Goal: Transaction & Acquisition: Obtain resource

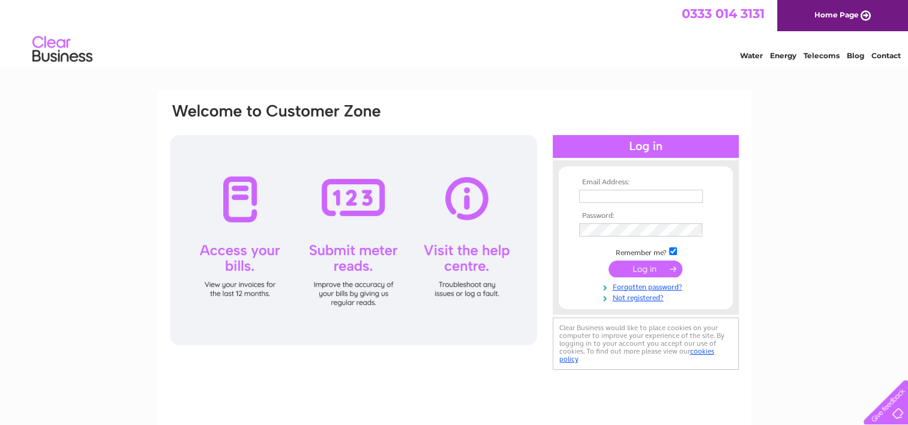
click at [657, 182] on th "Email Address:" at bounding box center [645, 182] width 139 height 8
click at [661, 193] on input "text" at bounding box center [641, 196] width 124 height 13
type input "nina.jennings@mi-steel.co.uk"
click at [616, 220] on tbody "Email Address: nina.jennings@mi-steel.co.uk Password: Remember me?" at bounding box center [645, 240] width 139 height 125
click at [878, 322] on div "Email Address: nina.jennings@mi-steel.co.uk Password:" at bounding box center [454, 360] width 908 height 541
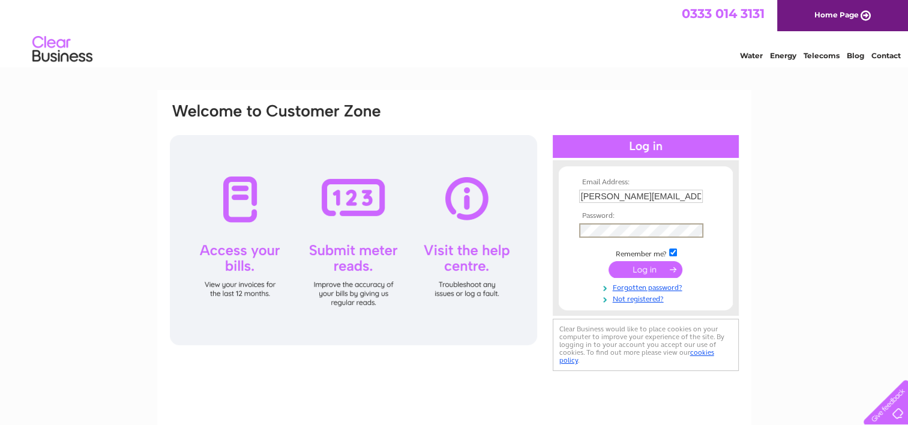
click at [623, 266] on input "submit" at bounding box center [645, 269] width 74 height 17
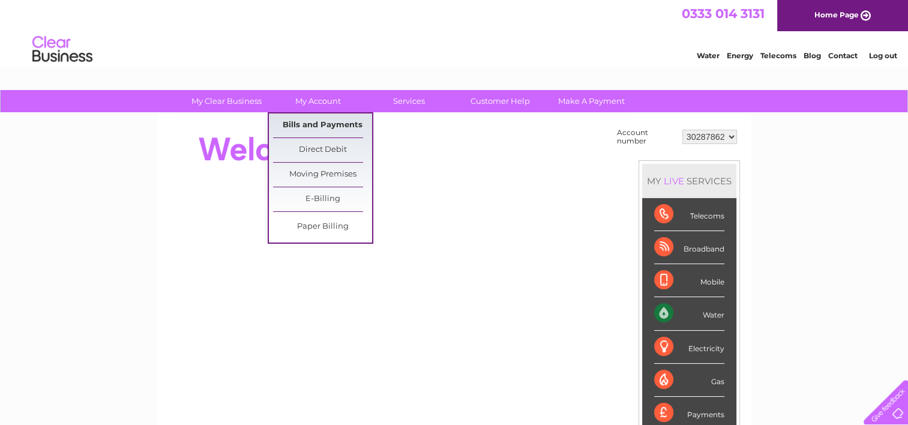
click at [320, 134] on link "Bills and Payments" at bounding box center [322, 125] width 99 height 24
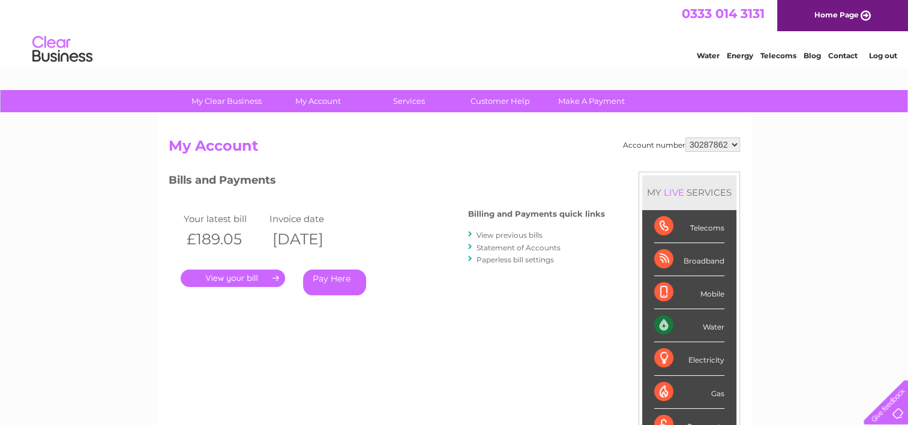
click at [257, 288] on div "Your latest bill Invoice date £189.05 02/09/2025 . Pay Here" at bounding box center [301, 256] width 264 height 114
click at [263, 278] on link "." at bounding box center [233, 277] width 104 height 17
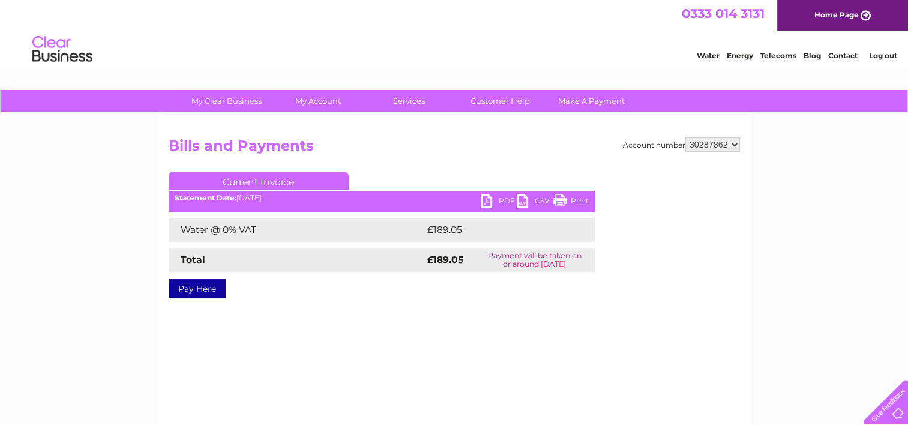
click at [500, 203] on link "PDF" at bounding box center [499, 202] width 36 height 17
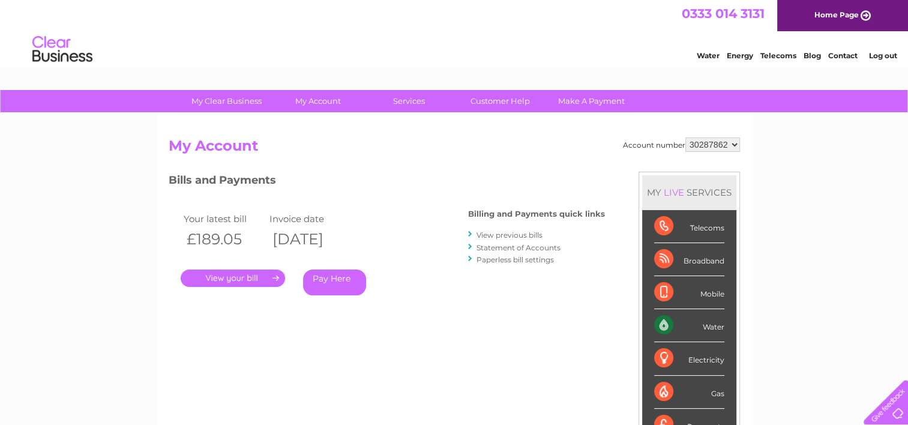
click at [847, 23] on link "Home Page" at bounding box center [842, 15] width 131 height 31
